Goal: Task Accomplishment & Management: Use online tool/utility

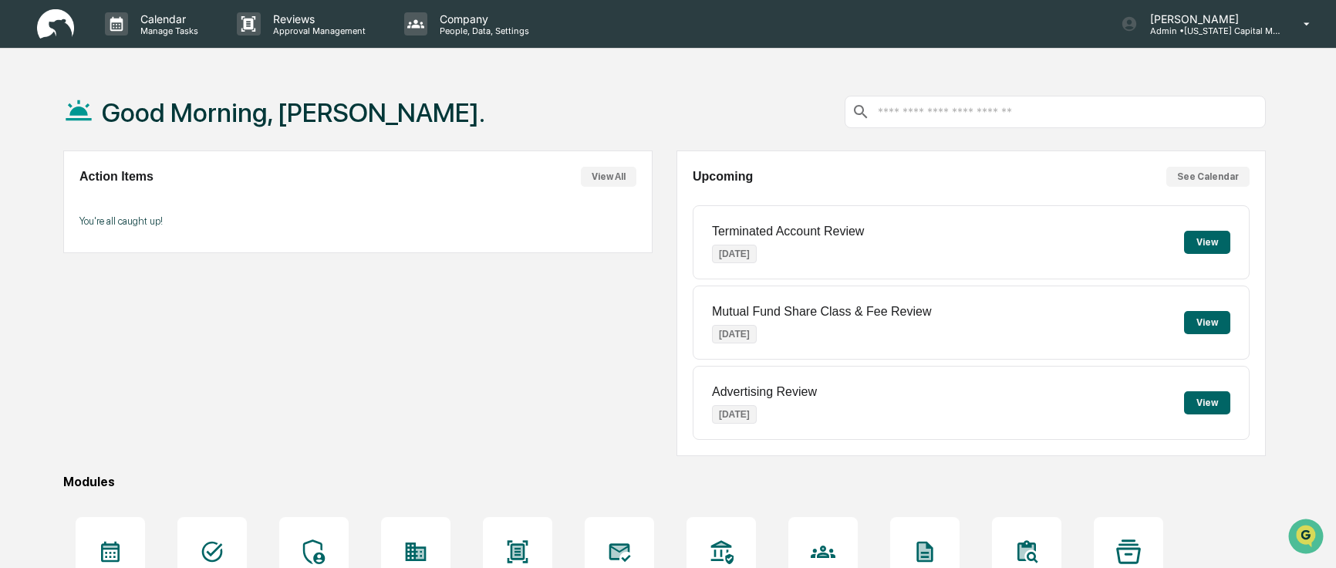
click at [25, 352] on div "Good Morning, Andy. Action Items View All You're all caught up! Upcoming See Ca…" at bounding box center [668, 409] width 1336 height 673
click at [662, 467] on div "Good Morning, Andy. Action Items View All You're all caught up! Upcoming See Ca…" at bounding box center [664, 409] width 1249 height 673
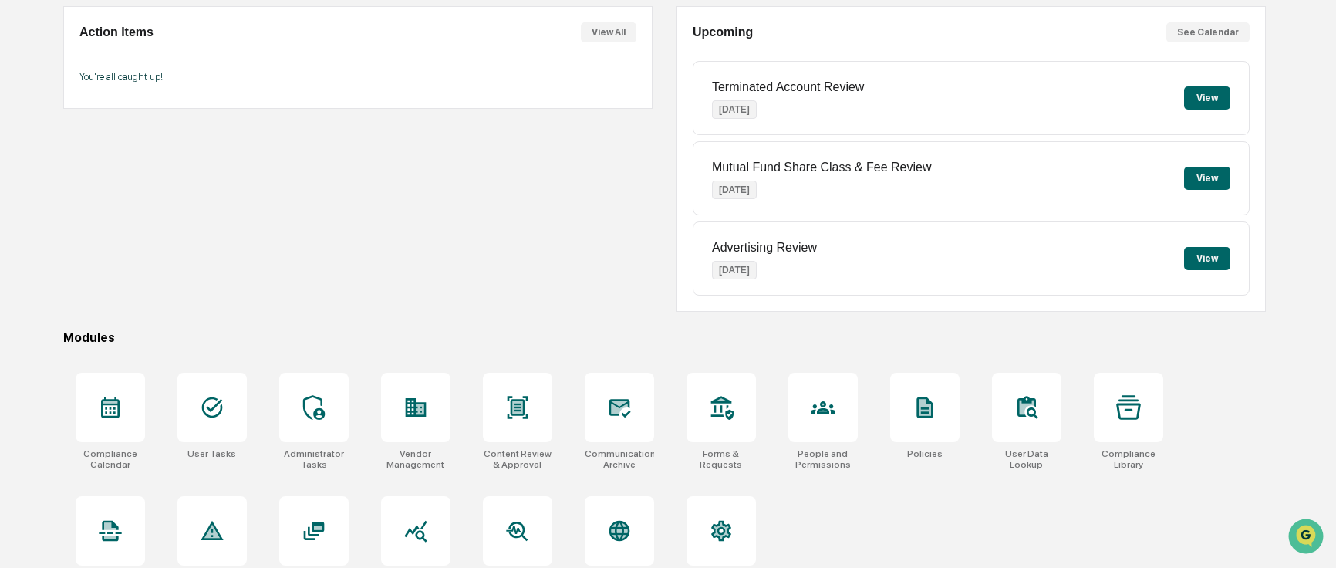
scroll to position [179, 0]
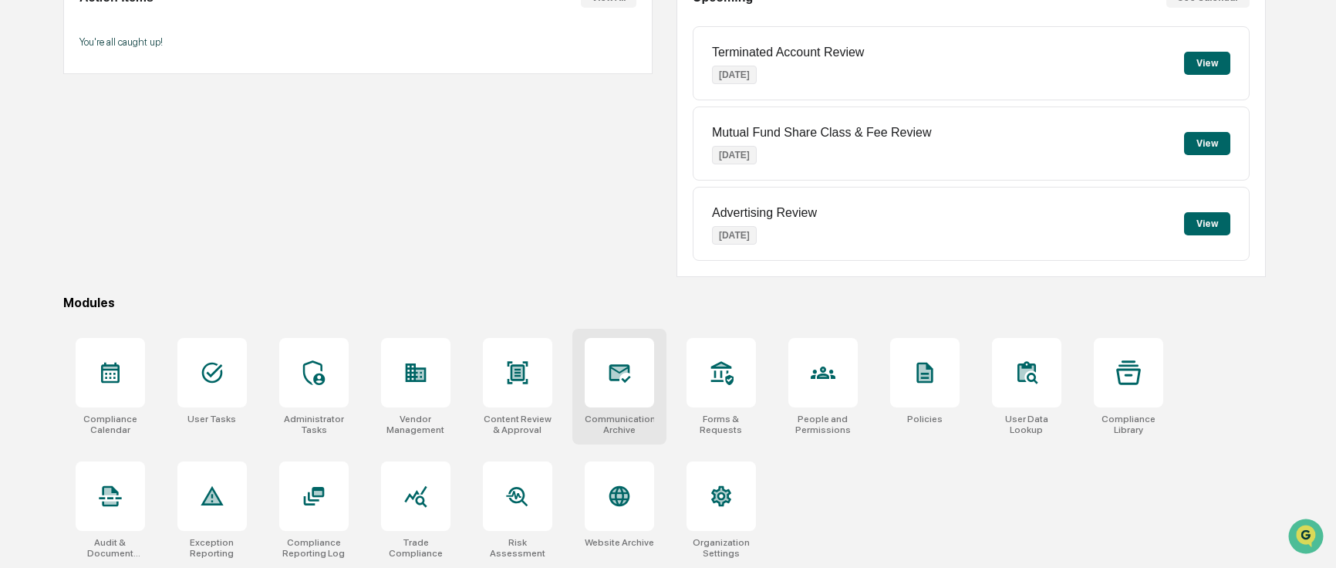
click at [633, 393] on div at bounding box center [619, 372] width 69 height 69
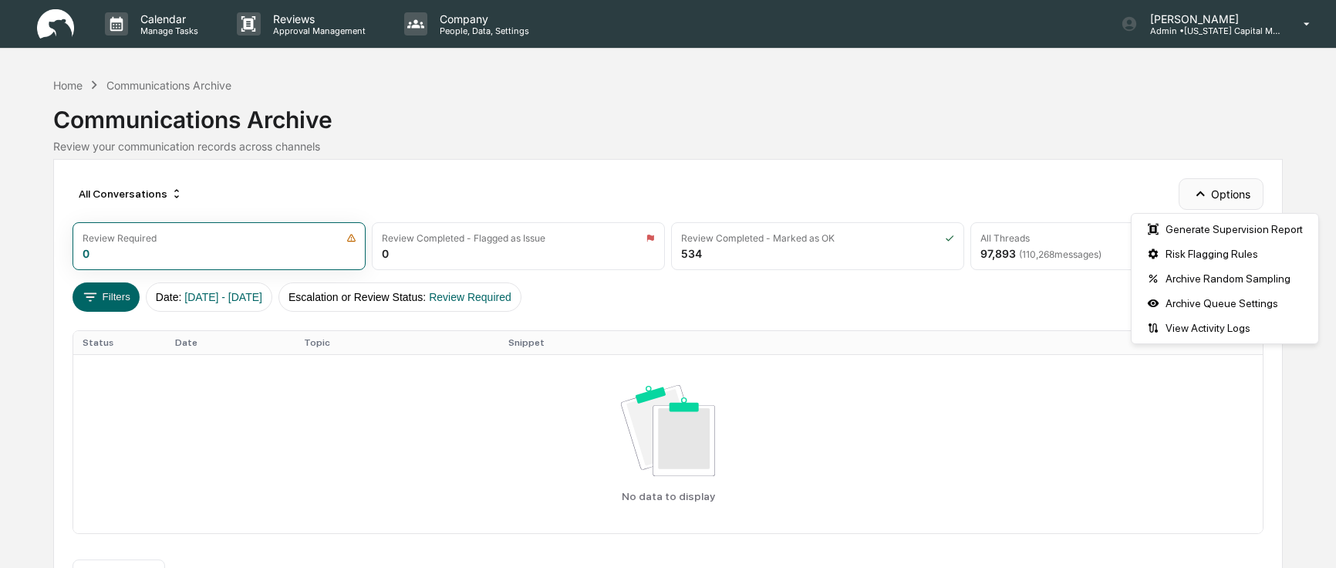
click at [1208, 196] on icon "button" at bounding box center [1200, 193] width 17 height 17
click at [1210, 273] on div "Archive Random Sampling" at bounding box center [1224, 278] width 180 height 25
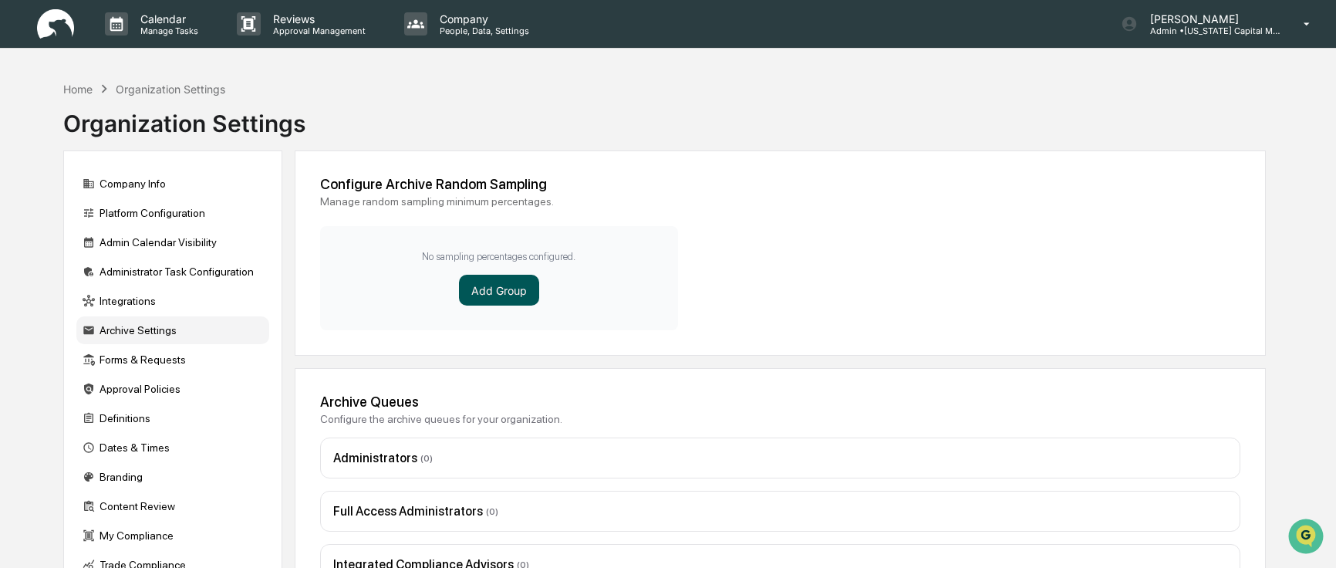
click at [521, 304] on button "Add Group" at bounding box center [499, 290] width 80 height 31
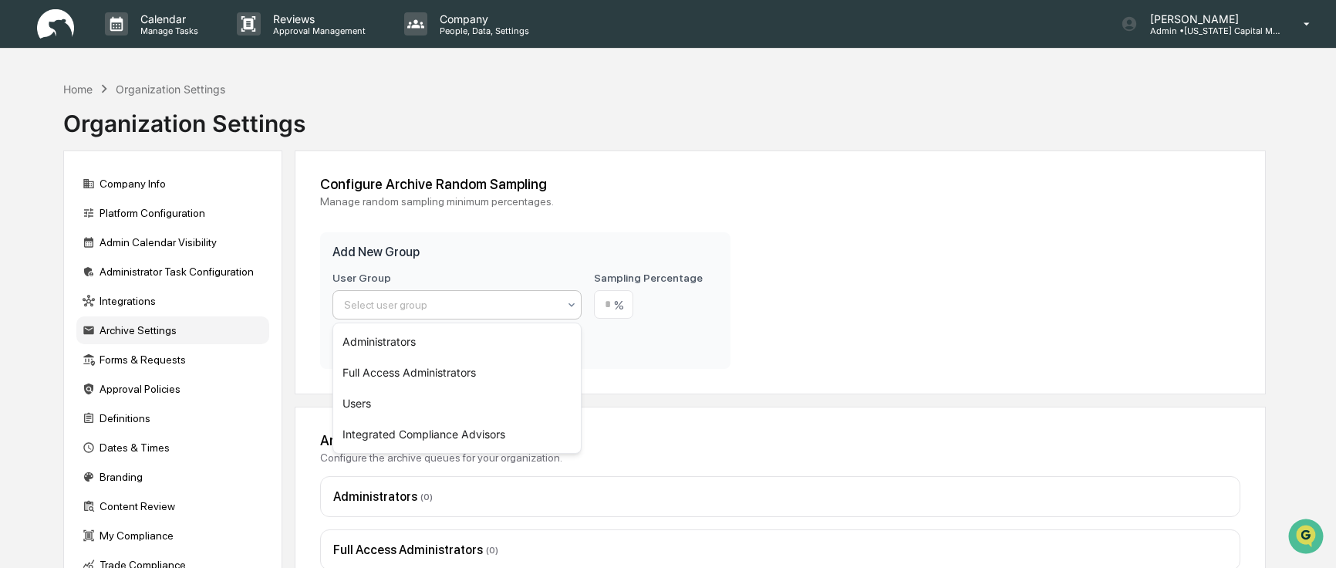
click at [558, 309] on div "Select user group" at bounding box center [450, 305] width 229 height 22
click at [467, 399] on div "Users" at bounding box center [457, 403] width 248 height 31
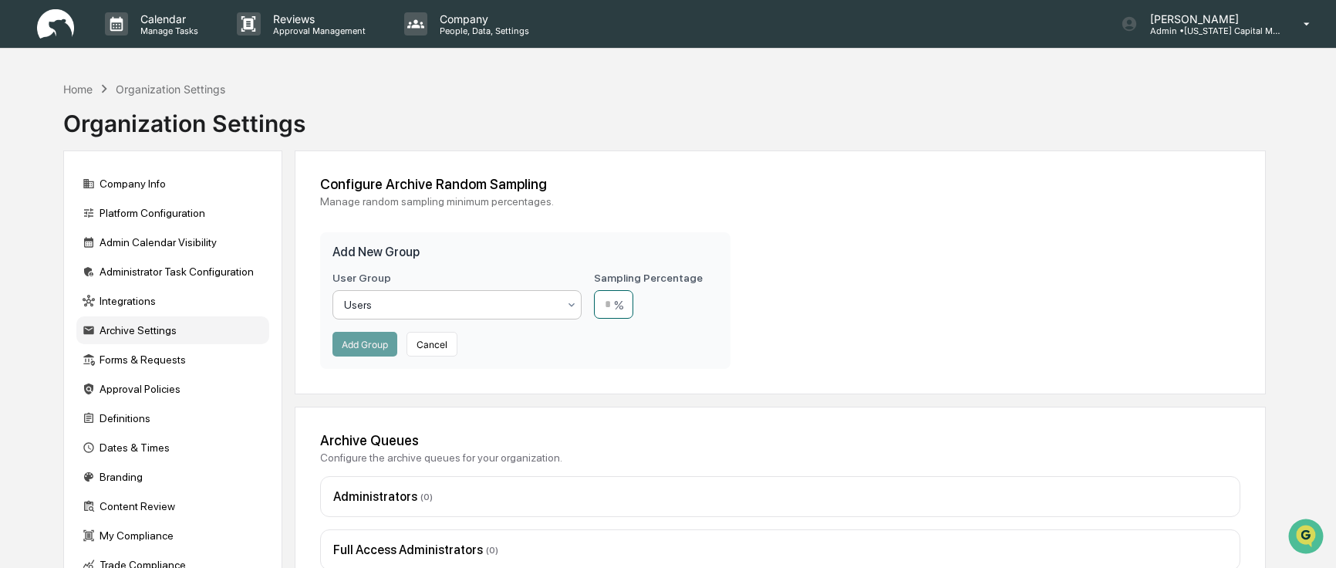
click at [600, 303] on input "number" at bounding box center [613, 304] width 39 height 29
type input "*"
click at [369, 344] on button "Add Group" at bounding box center [364, 344] width 65 height 25
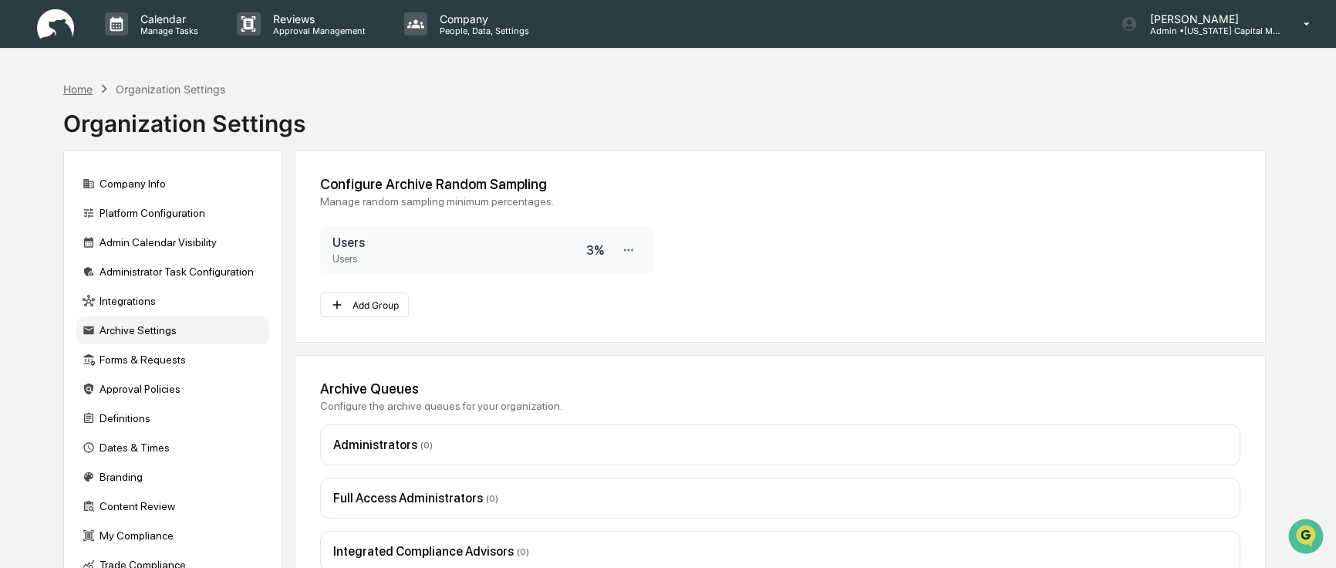
click at [63, 89] on div "Home" at bounding box center [77, 89] width 29 height 13
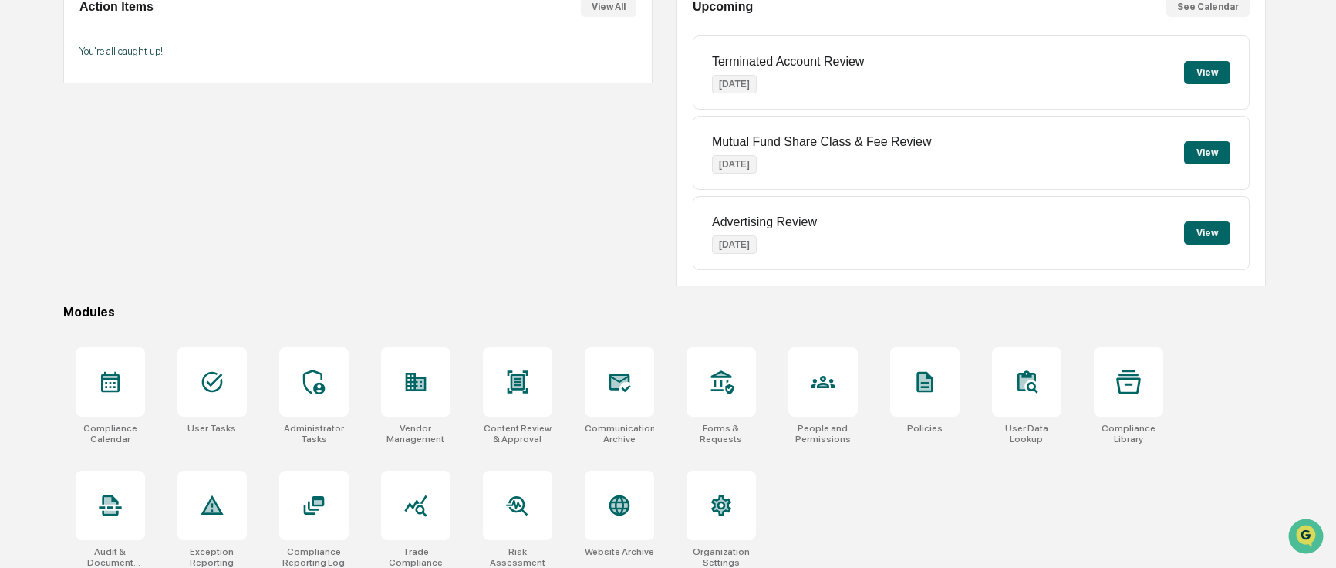
scroll to position [179, 0]
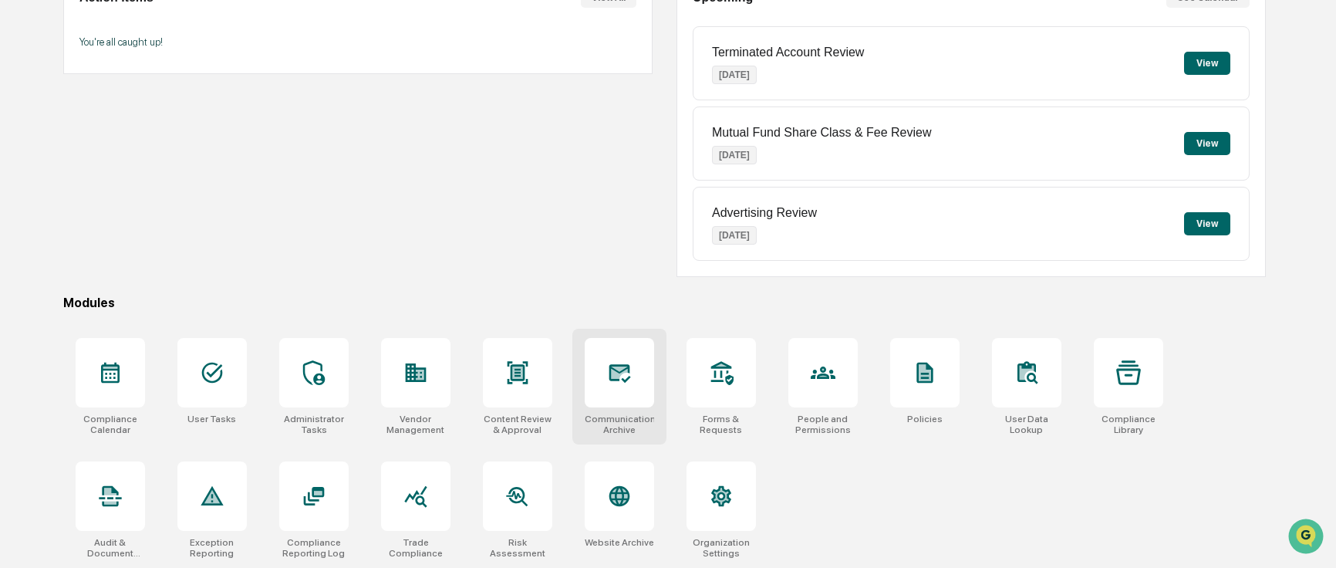
click at [620, 393] on div at bounding box center [619, 372] width 69 height 69
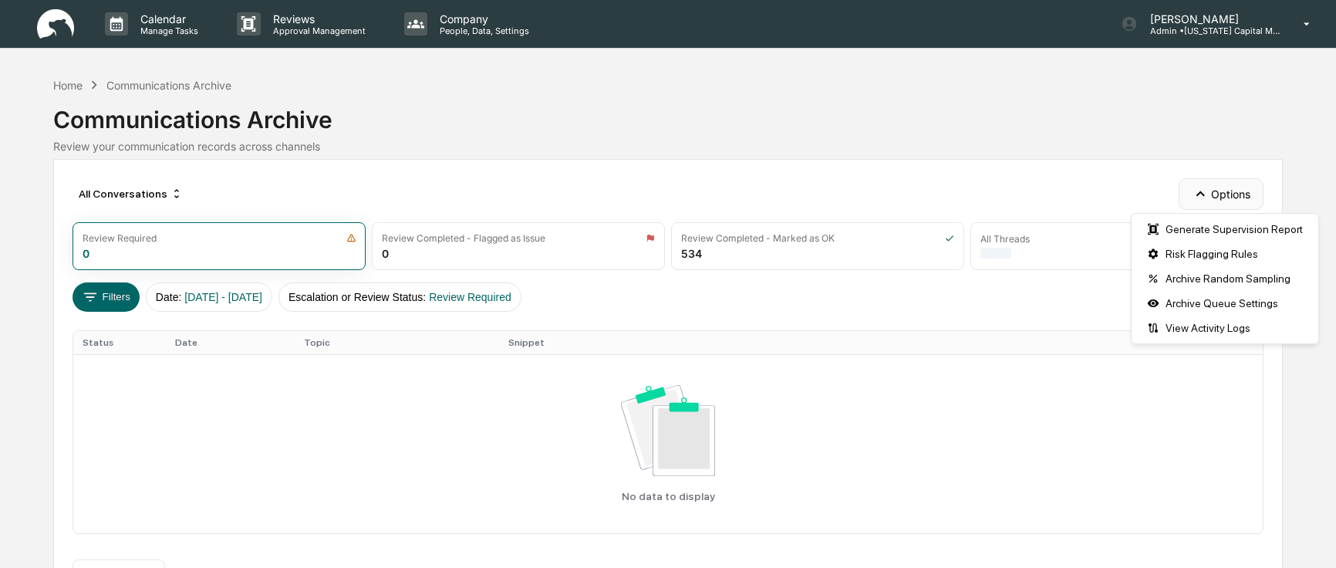
click at [1231, 193] on button "Options" at bounding box center [1220, 193] width 84 height 31
click at [1225, 225] on div "Generate Supervision Report" at bounding box center [1224, 229] width 180 height 25
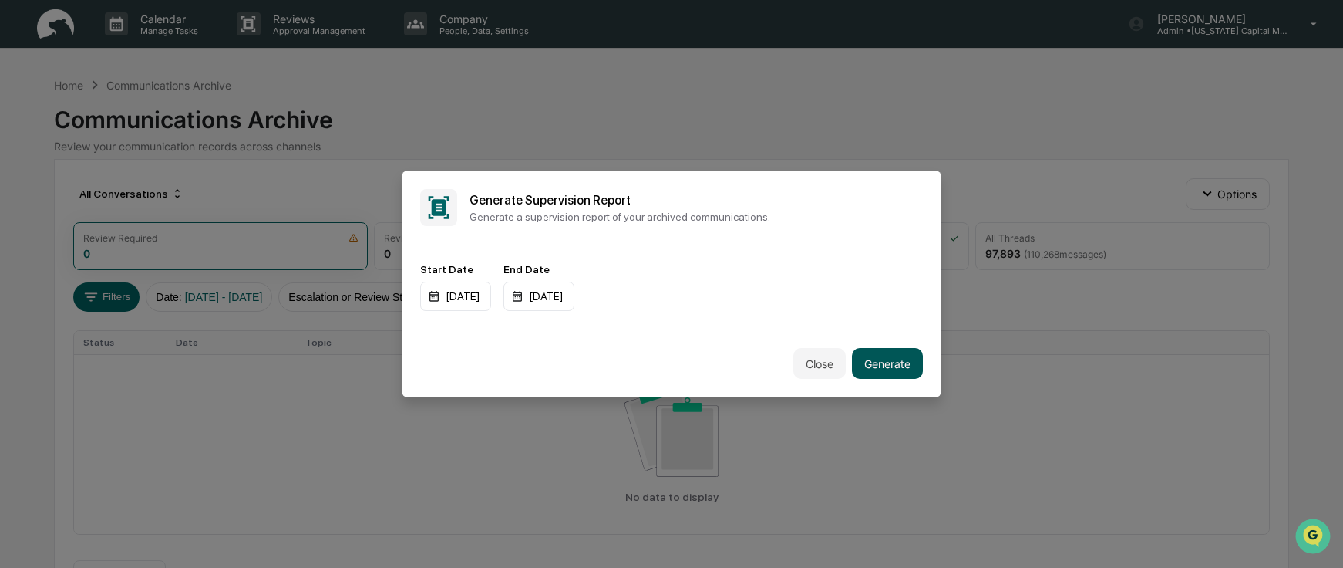
click at [893, 359] on button "Generate" at bounding box center [887, 363] width 71 height 31
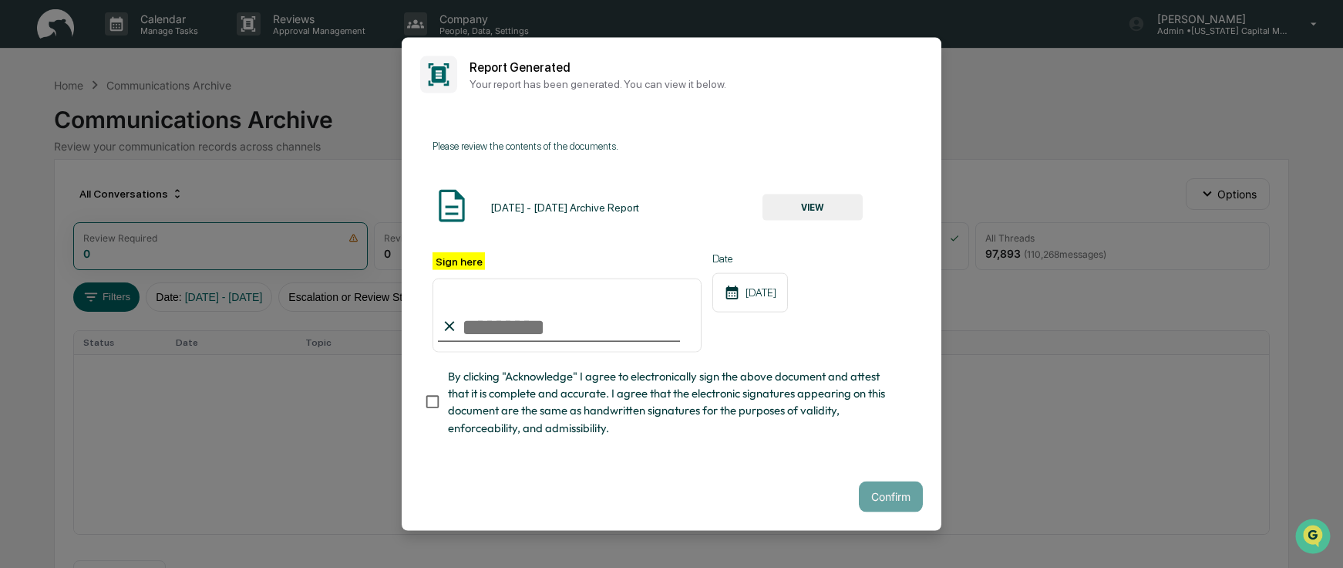
click at [791, 203] on button "VIEW" at bounding box center [813, 207] width 100 height 26
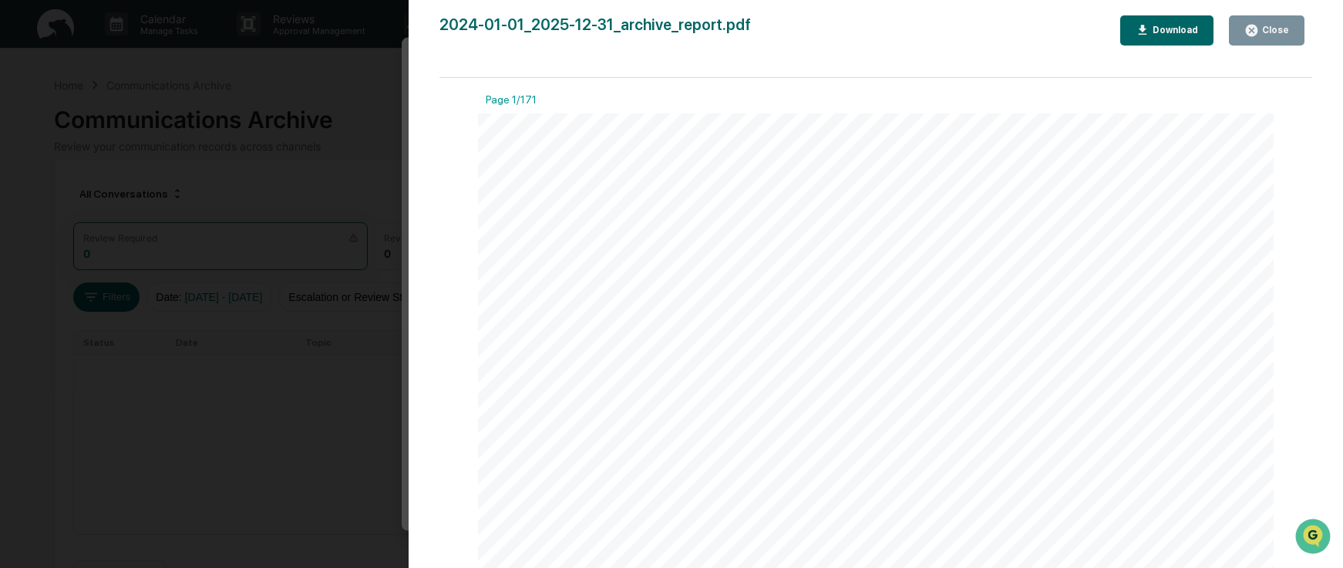
click at [1274, 36] on div "Close" at bounding box center [1267, 30] width 45 height 15
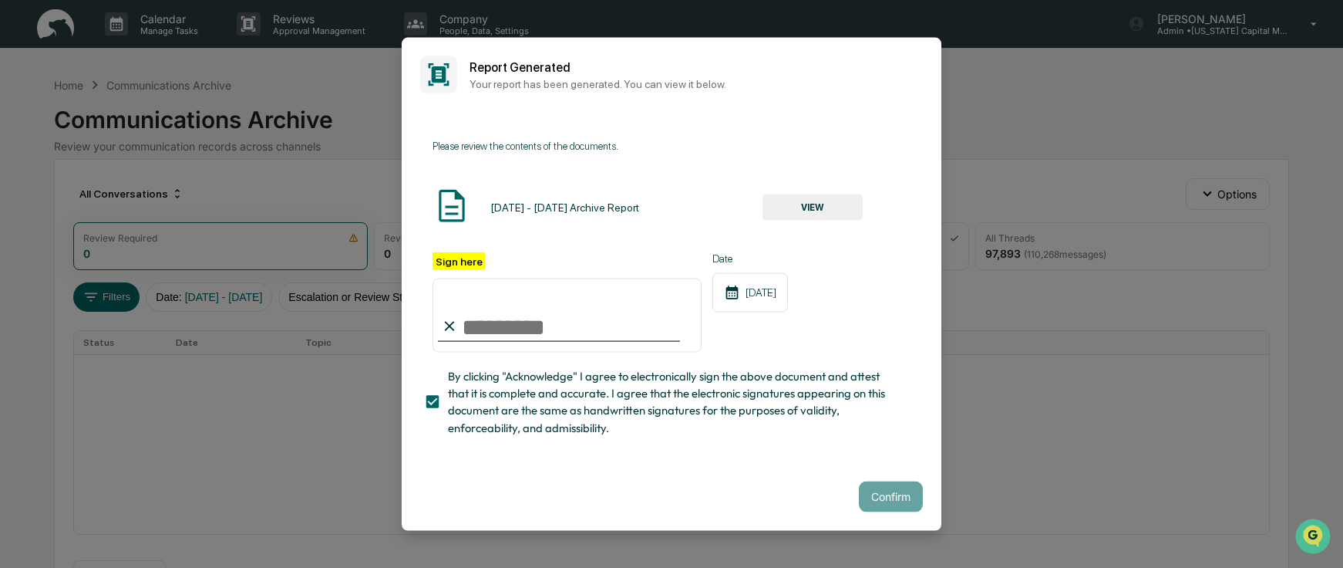
click at [520, 329] on input "Sign here" at bounding box center [567, 315] width 269 height 74
type input "**********"
click at [886, 499] on button "Confirm" at bounding box center [891, 495] width 64 height 31
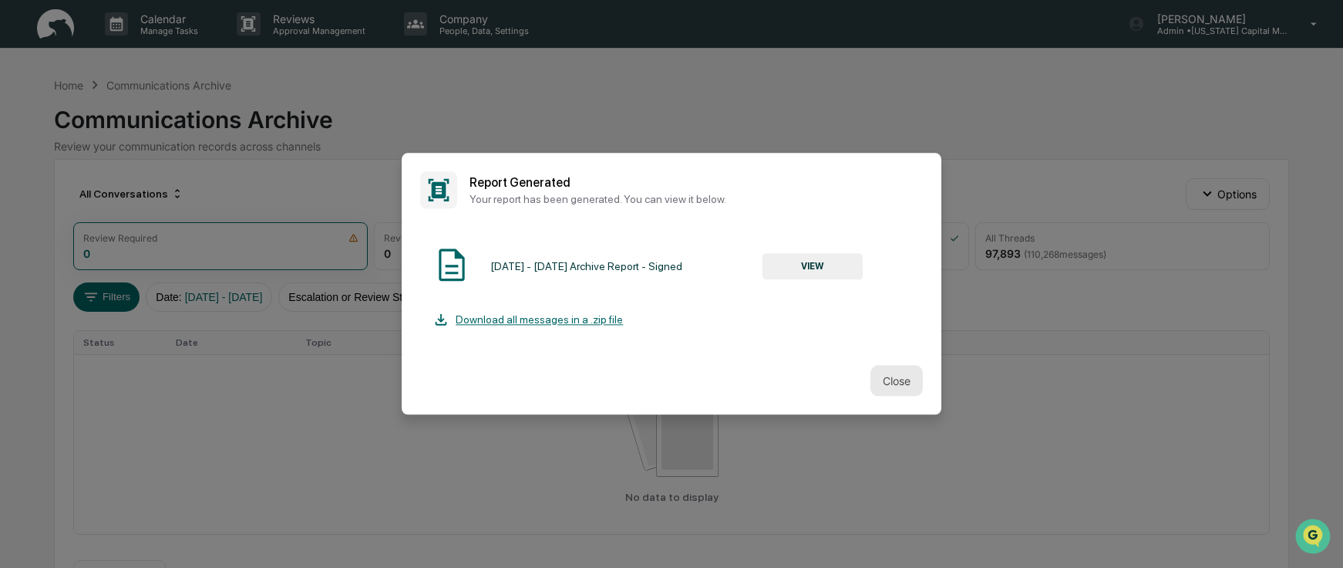
click at [895, 384] on button "Close" at bounding box center [897, 381] width 52 height 31
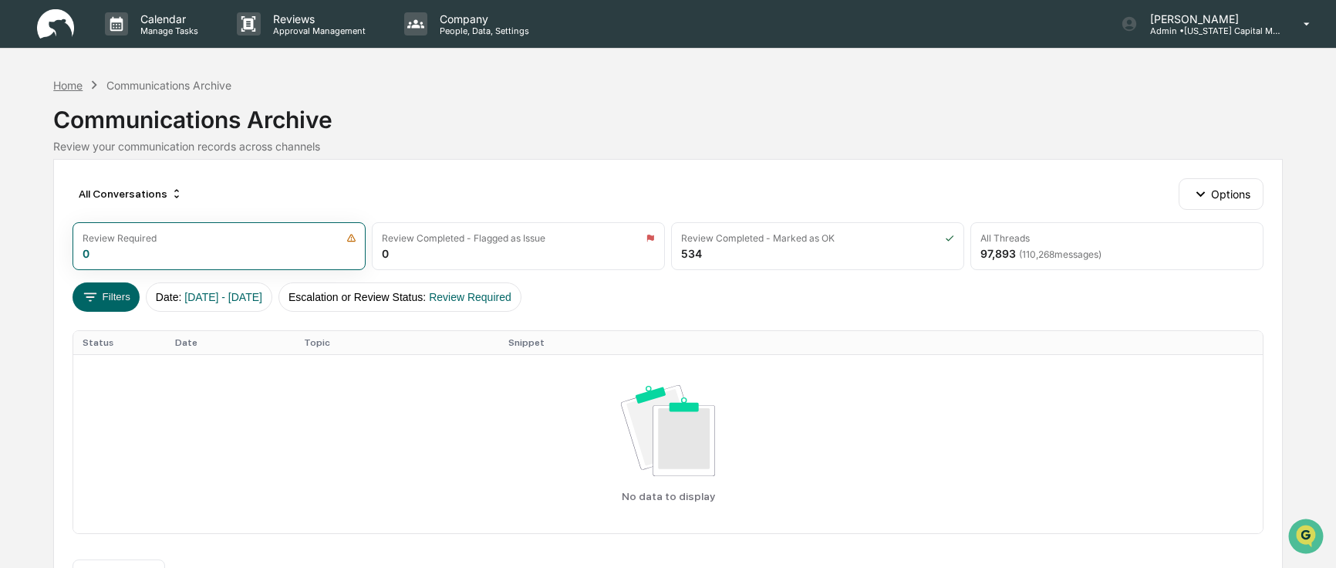
click at [64, 87] on div "Home" at bounding box center [67, 85] width 29 height 13
